Goal: Task Accomplishment & Management: Manage account settings

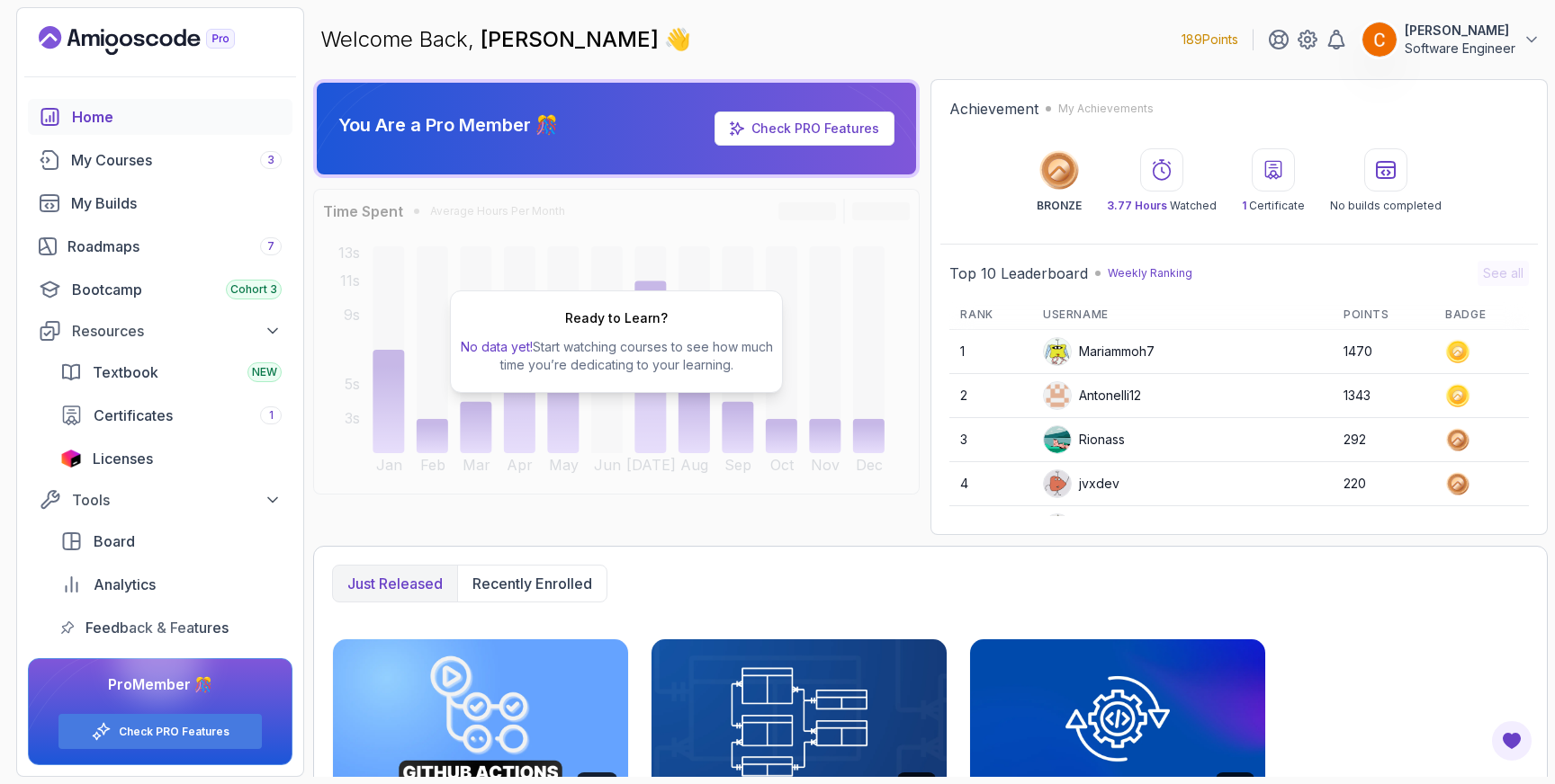
click at [1520, 35] on button "[PERSON_NAME] Software Engineer" at bounding box center [1451, 39] width 179 height 36
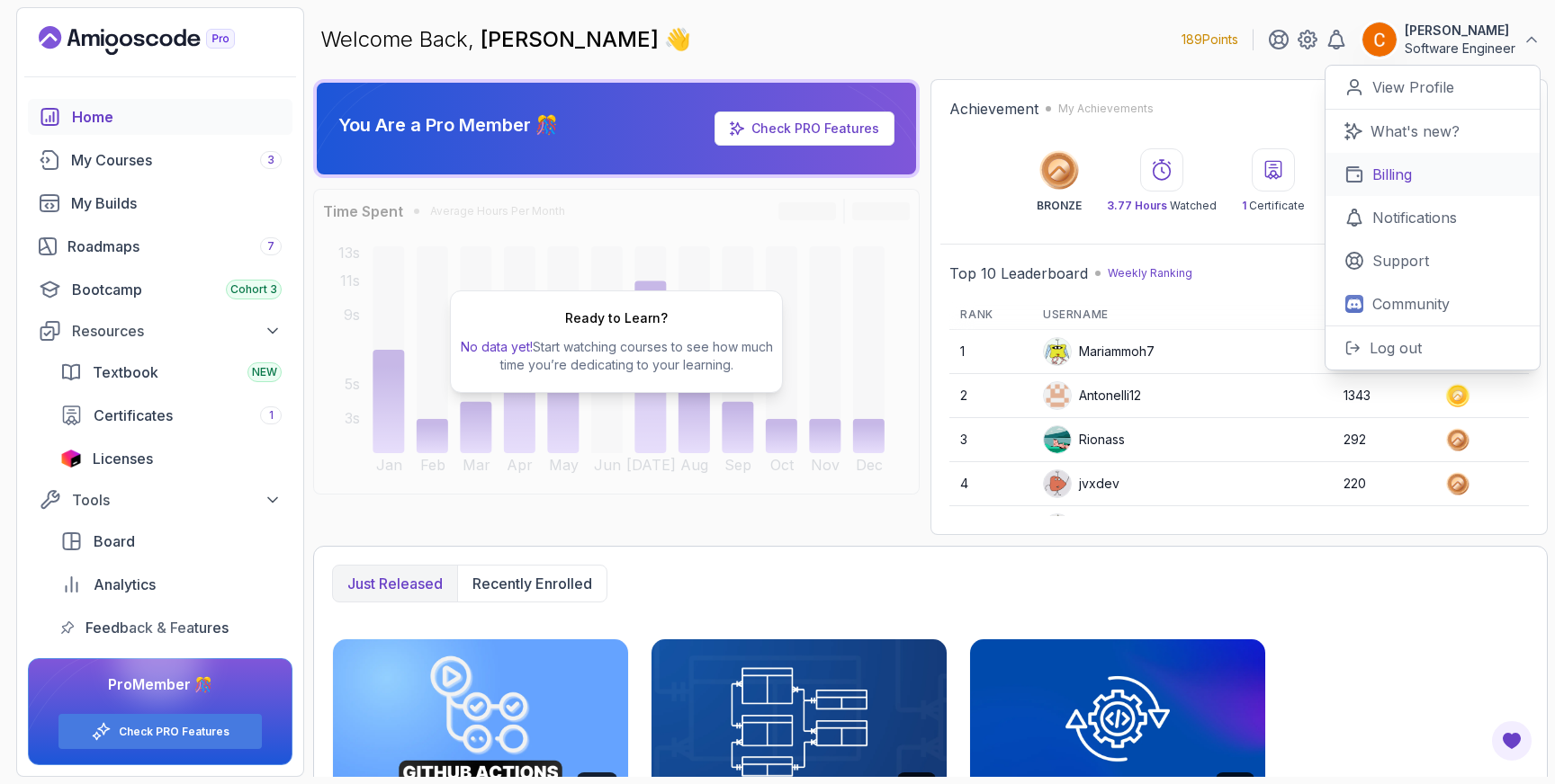
click at [1403, 177] on p "Billing" at bounding box center [1392, 174] width 39 height 21
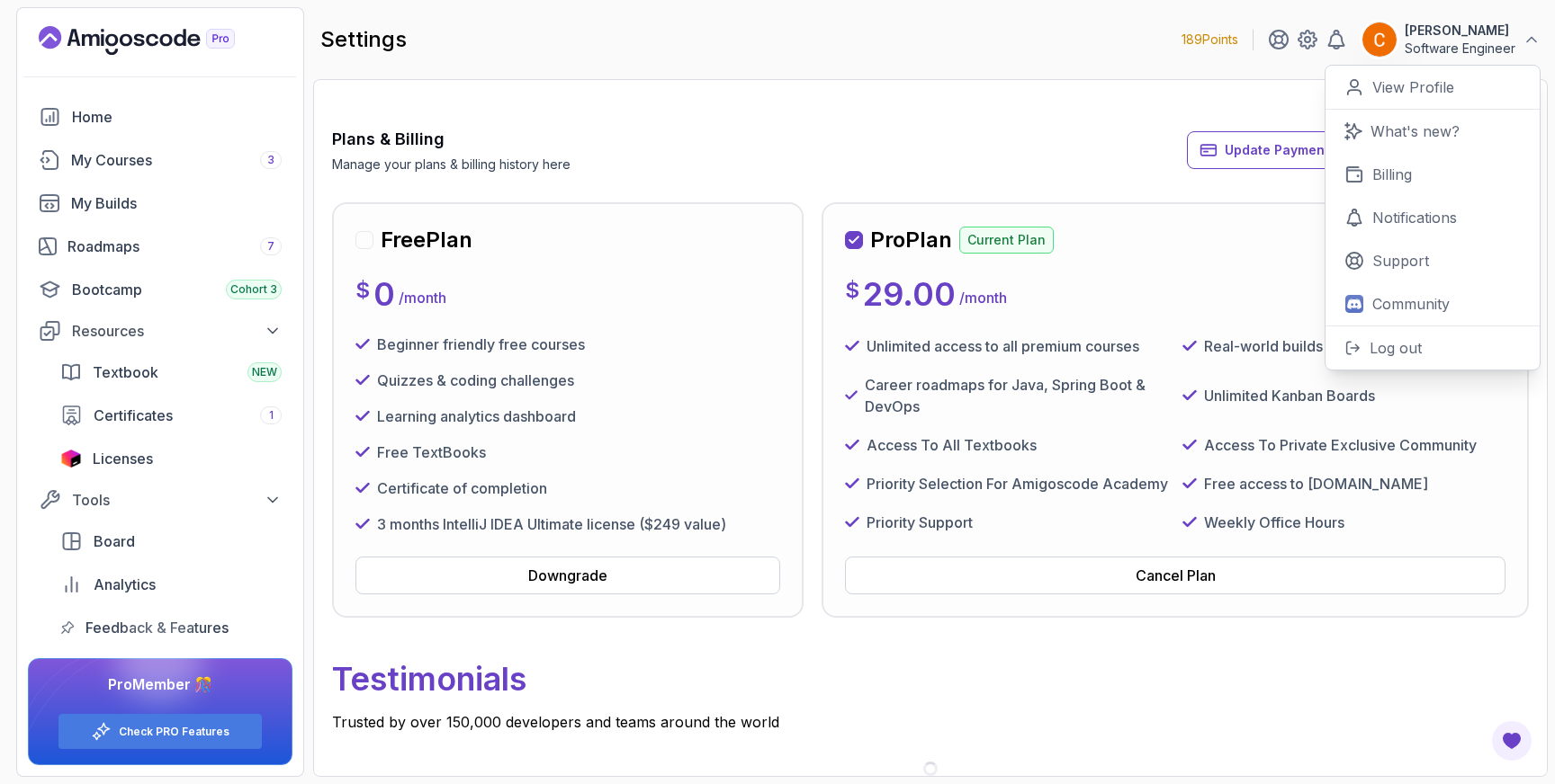
scroll to position [66, 0]
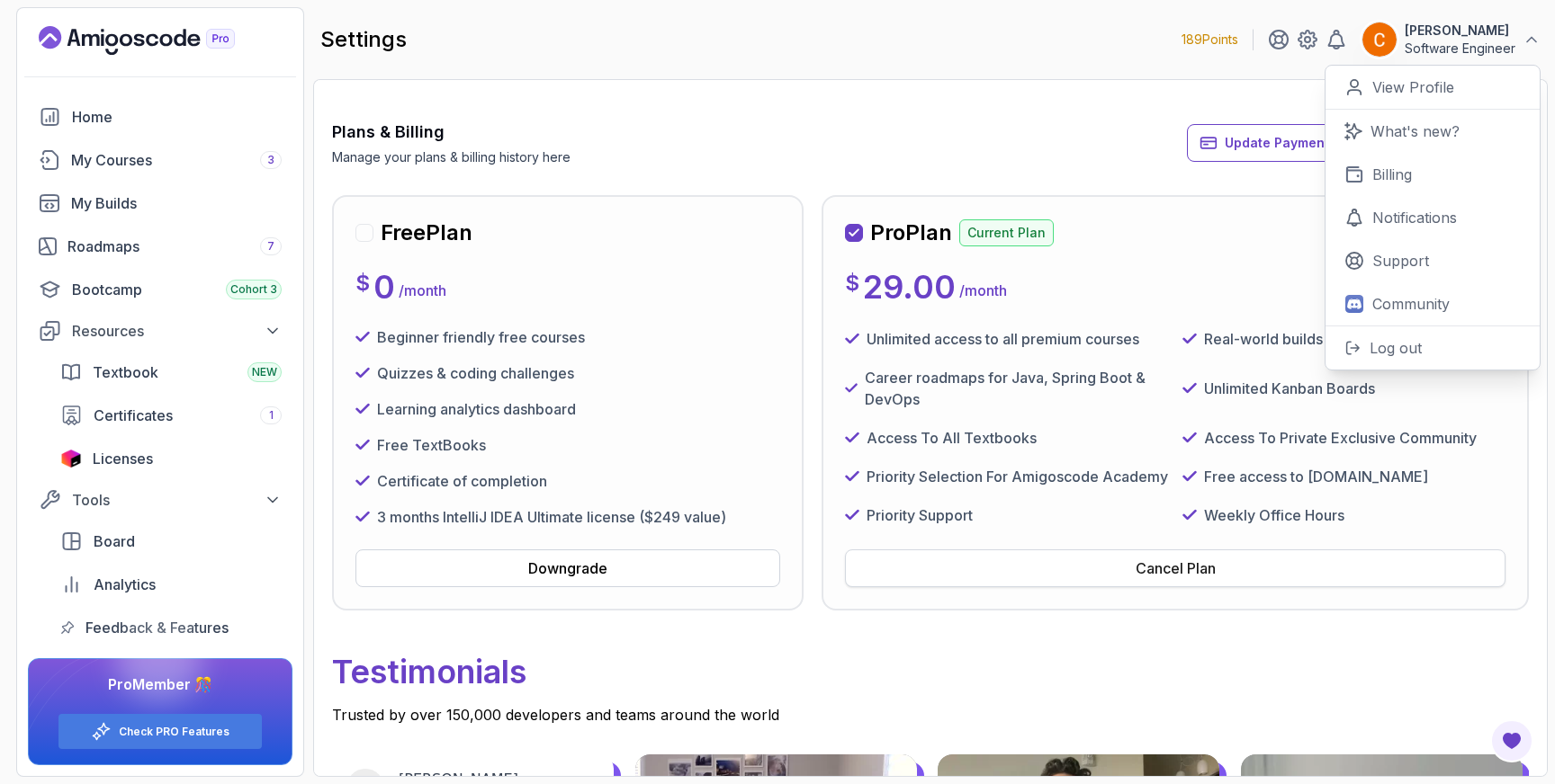
click at [1194, 575] on div "Cancel Plan" at bounding box center [1175, 568] width 80 height 21
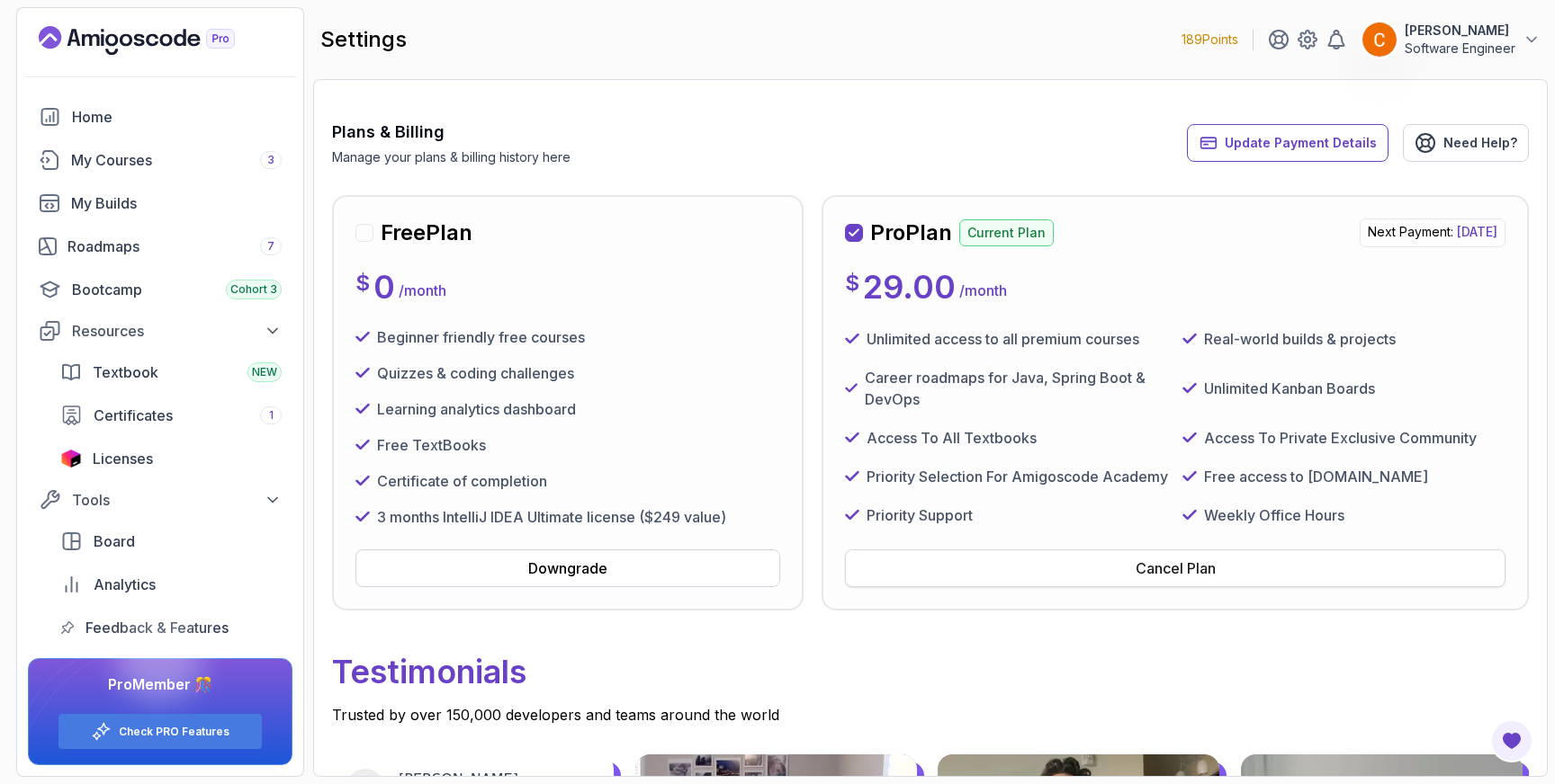
click at [1219, 572] on button "Cancel Plan" at bounding box center [1175, 568] width 660 height 38
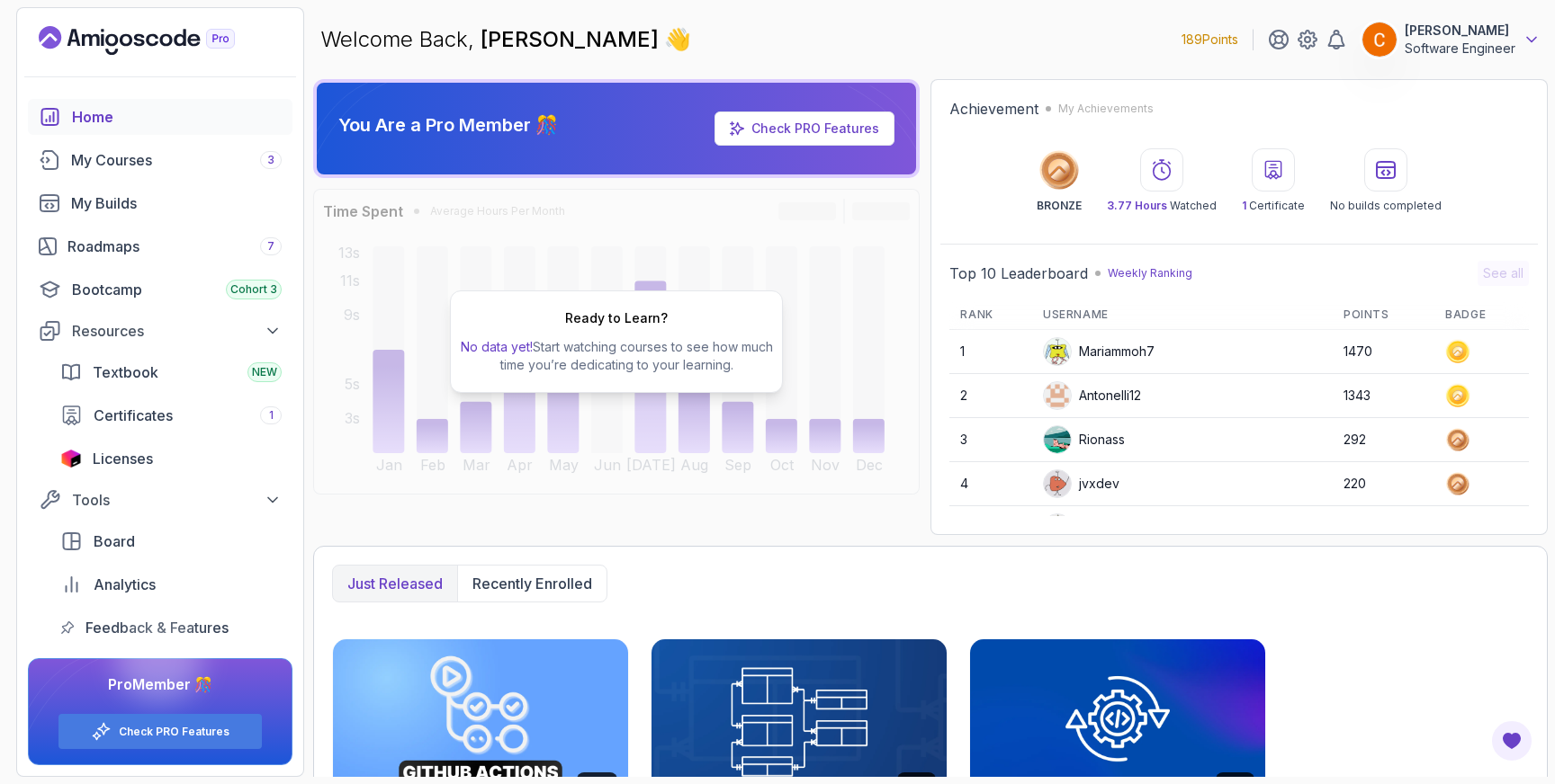
click at [1526, 41] on icon at bounding box center [1531, 39] width 18 height 18
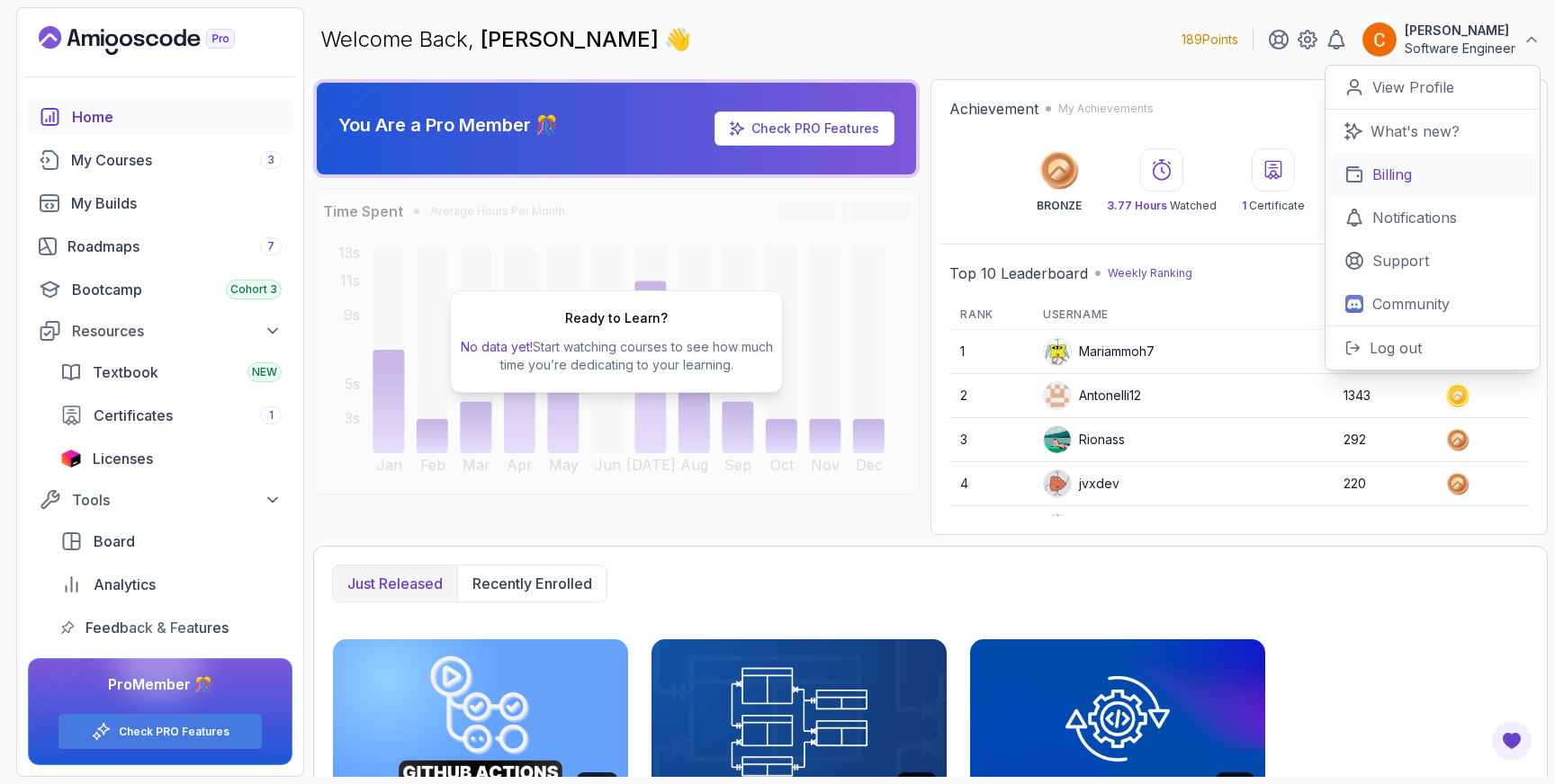
click at [1399, 172] on p "Billing" at bounding box center [1392, 174] width 39 height 21
